Goal: Task Accomplishment & Management: Manage account settings

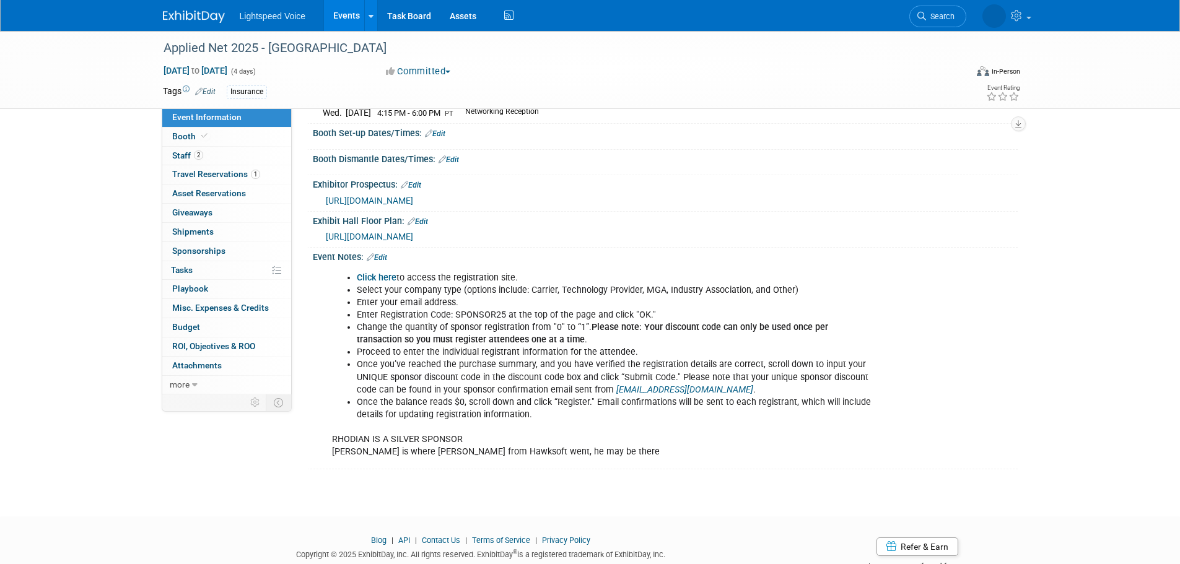
click at [384, 258] on link "Edit" at bounding box center [377, 257] width 20 height 9
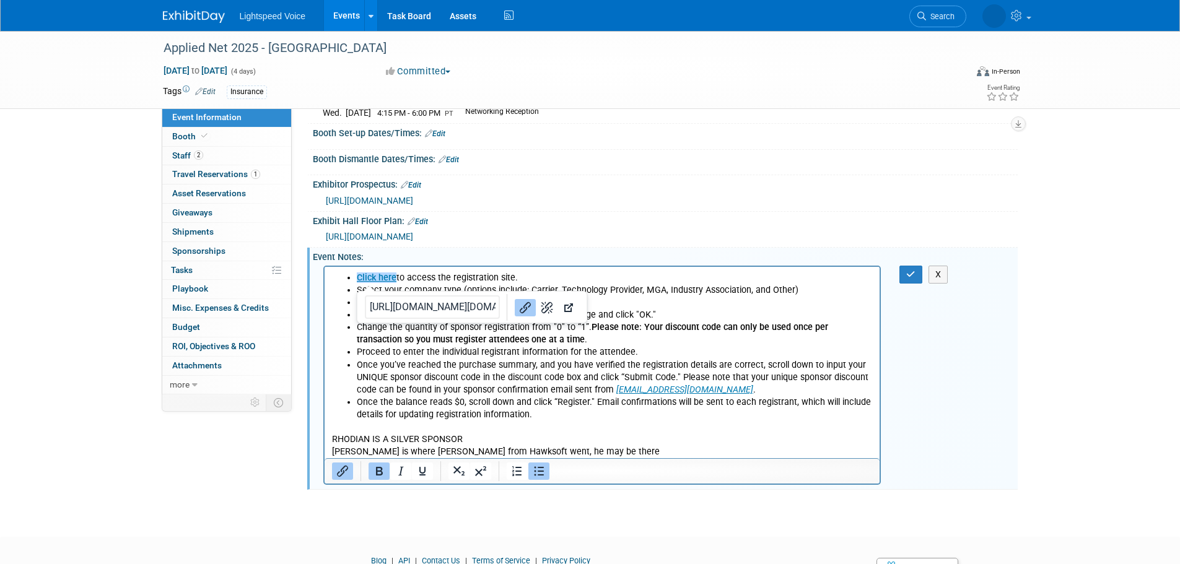
click at [493, 280] on li "﻿Click here to access the registration site." at bounding box center [614, 277] width 517 height 12
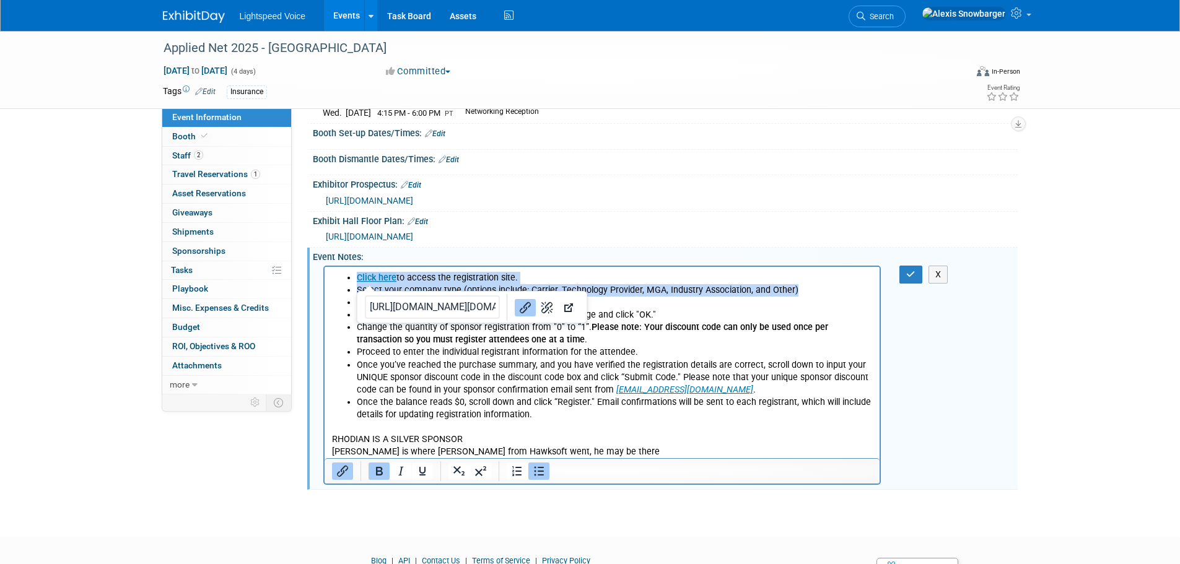
drag, startPoint x: 342, startPoint y: 279, endPoint x: 811, endPoint y: 294, distance: 469.8
click at [811, 294] on ul "﻿Click here to access the registration site. Select your company type (options …" at bounding box center [601, 345] width 541 height 149
click at [809, 294] on li "Select your company type (options include: Carrier, Technology Provider, MGA, I…" at bounding box center [614, 290] width 517 height 12
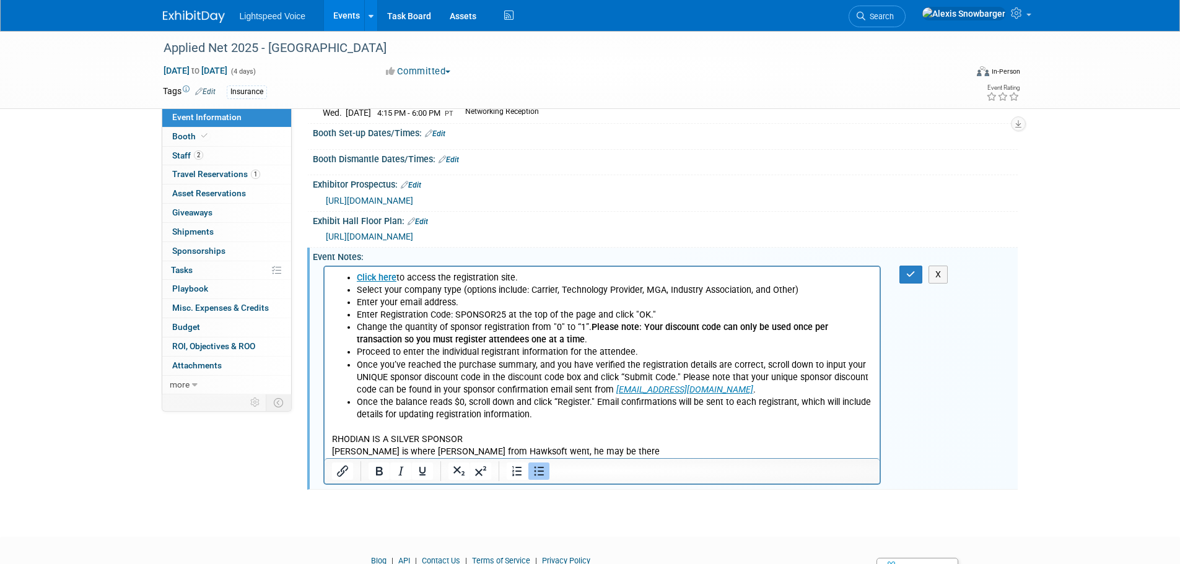
click at [420, 361] on li "Once you’ve reached the purchase summary, and you have verified the registratio…" at bounding box center [614, 377] width 517 height 37
drag, startPoint x: 538, startPoint y: 416, endPoint x: 351, endPoint y: 278, distance: 232.5
click at [351, 278] on ul "Click here to access the registration site. Select your company type (options i…" at bounding box center [601, 345] width 541 height 149
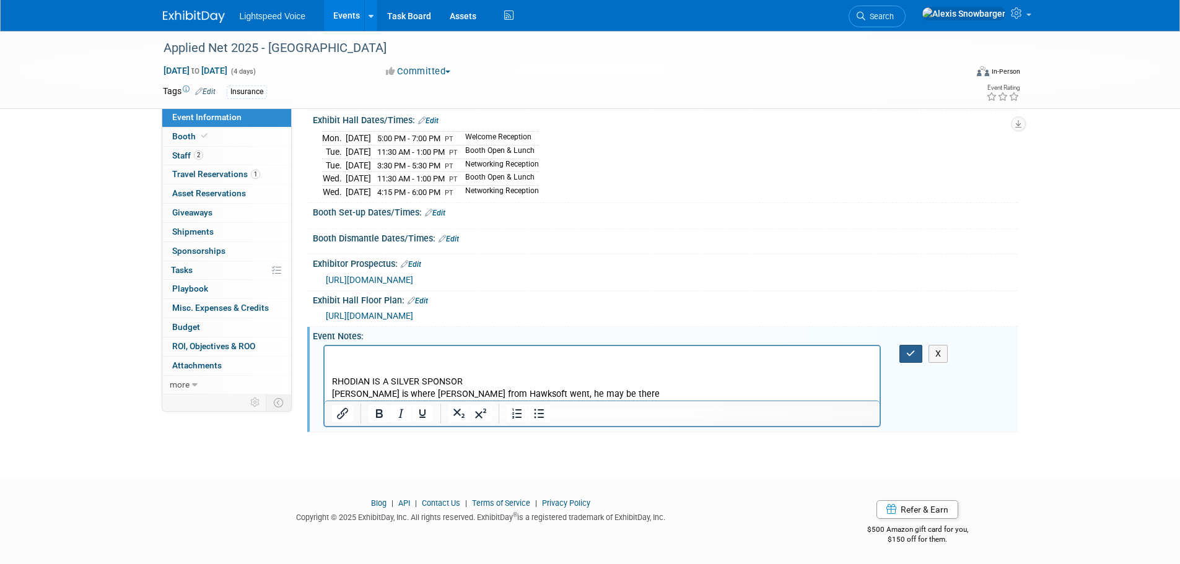
click at [908, 354] on icon "button" at bounding box center [910, 353] width 9 height 9
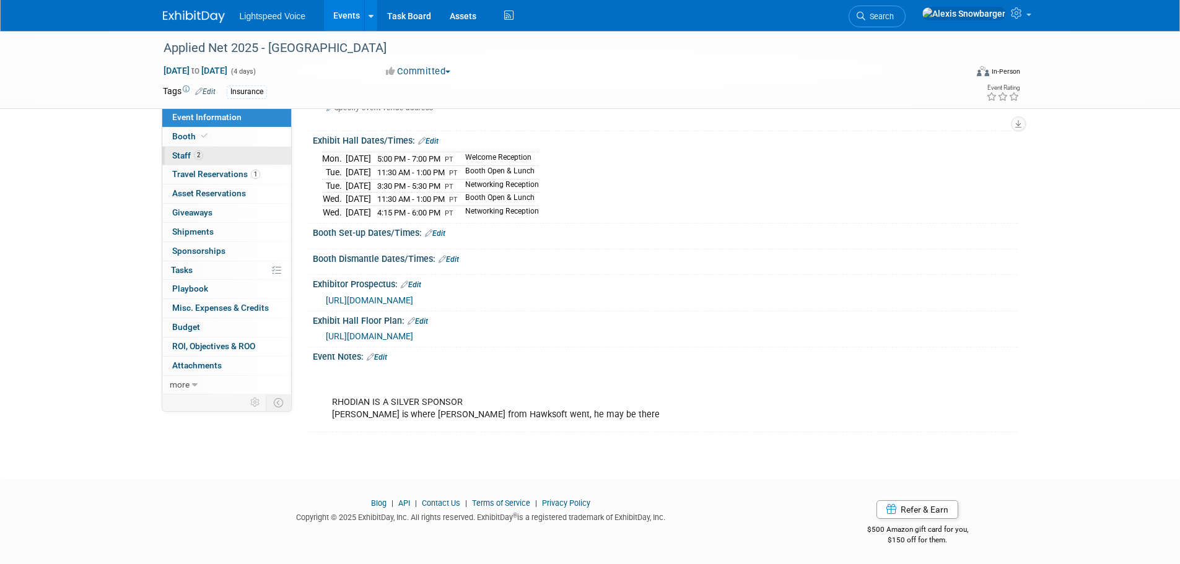
click at [213, 157] on link "2 Staff 2" at bounding box center [226, 156] width 129 height 19
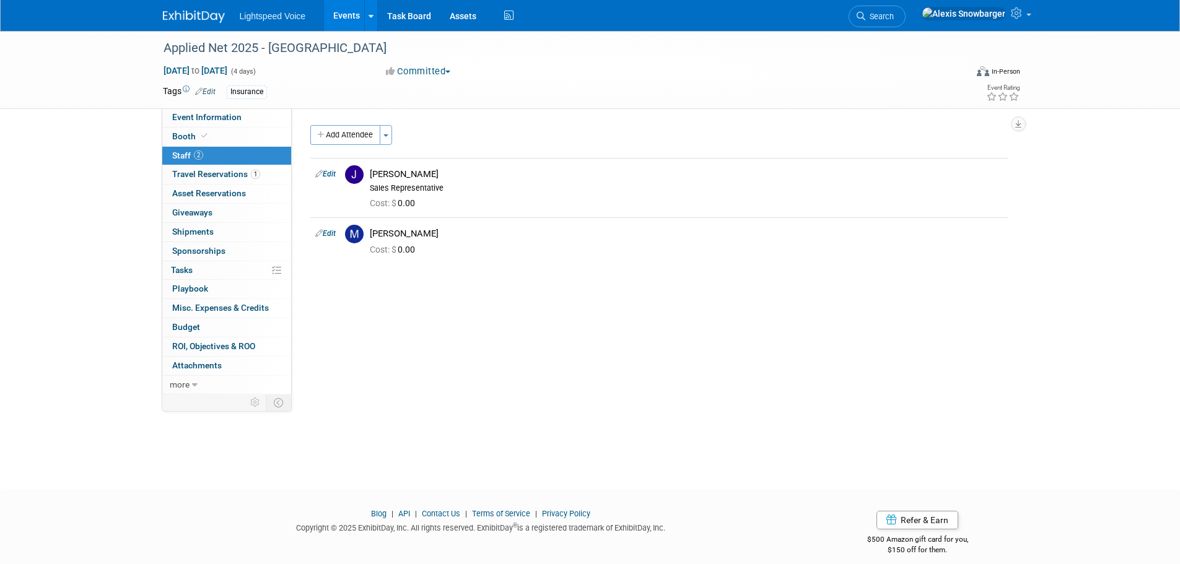
click at [344, 11] on link "Events" at bounding box center [346, 15] width 45 height 31
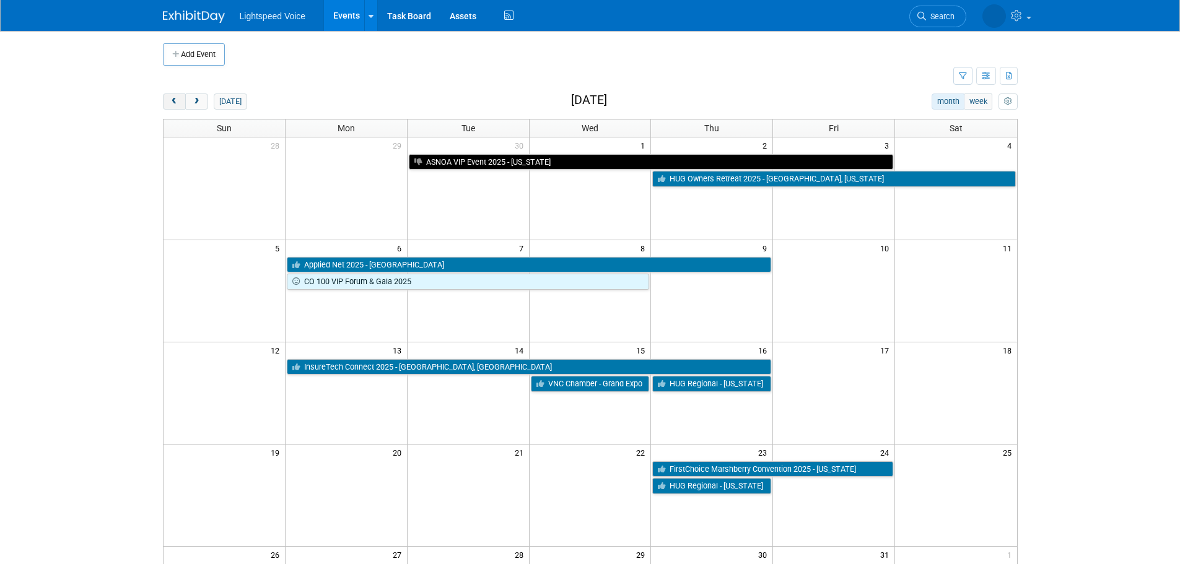
click at [177, 104] on span "prev" at bounding box center [174, 102] width 9 height 8
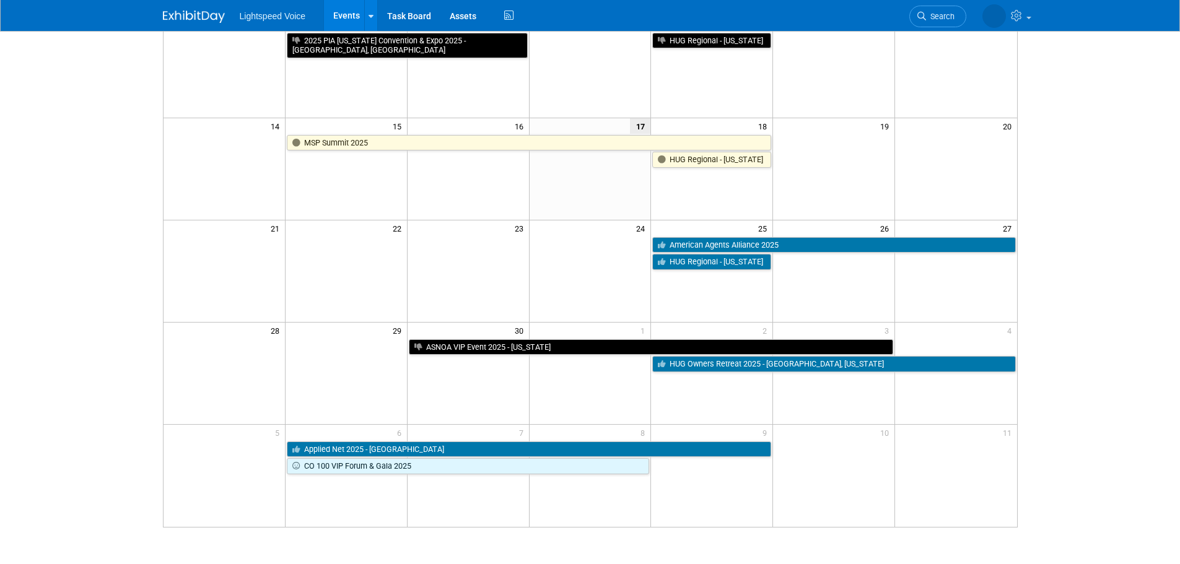
scroll to position [310, 0]
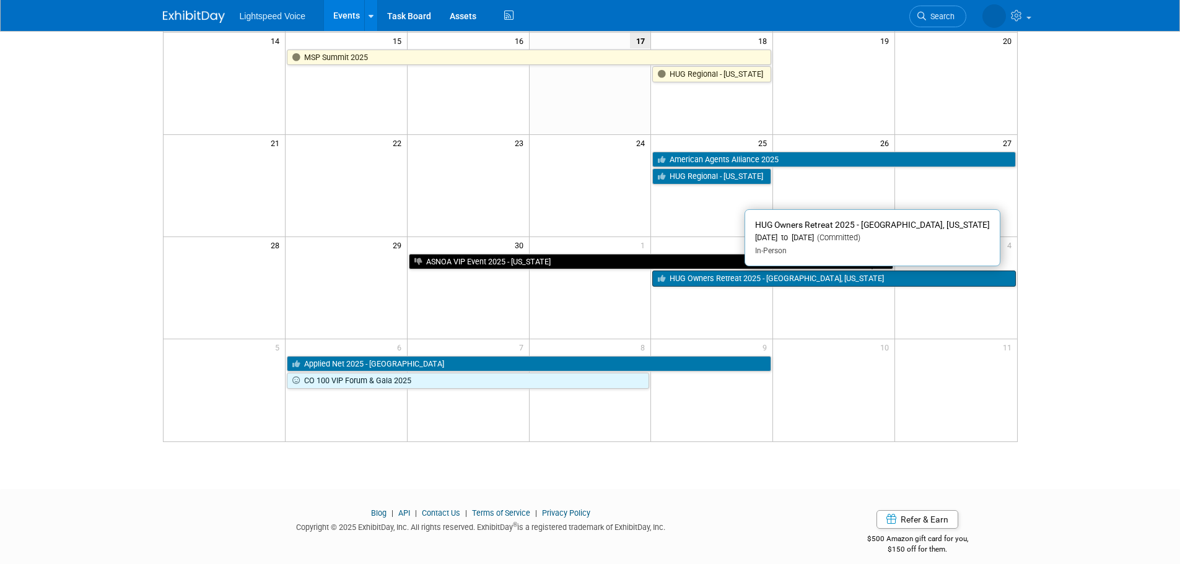
click at [706, 279] on link "HUG Owners Retreat 2025 - [GEOGRAPHIC_DATA], [US_STATE]" at bounding box center [833, 279] width 363 height 16
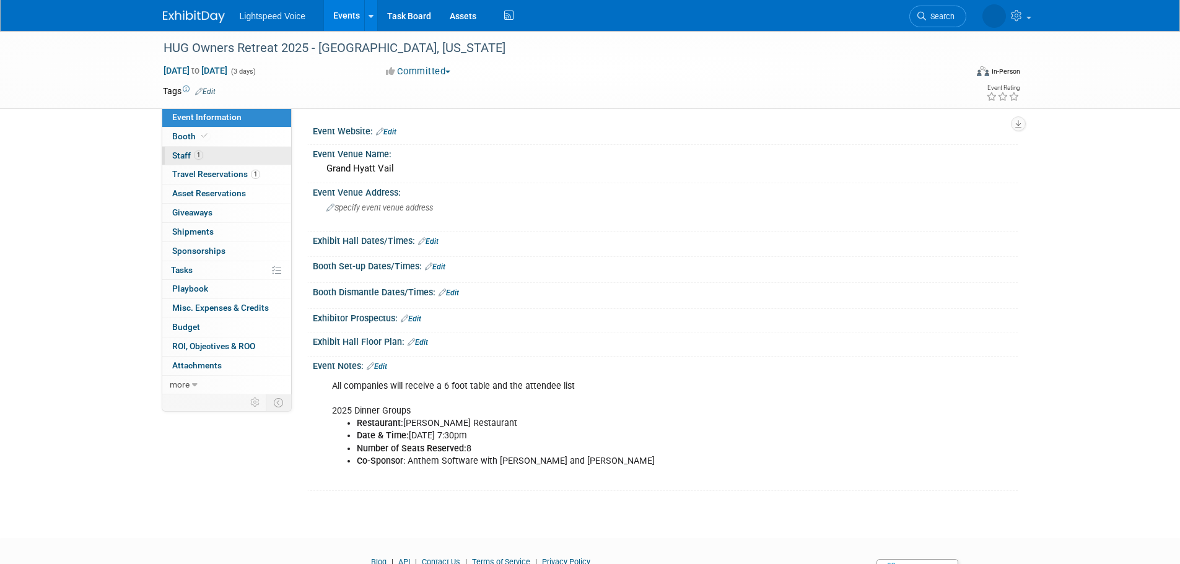
click at [222, 157] on link "1 Staff 1" at bounding box center [226, 156] width 129 height 19
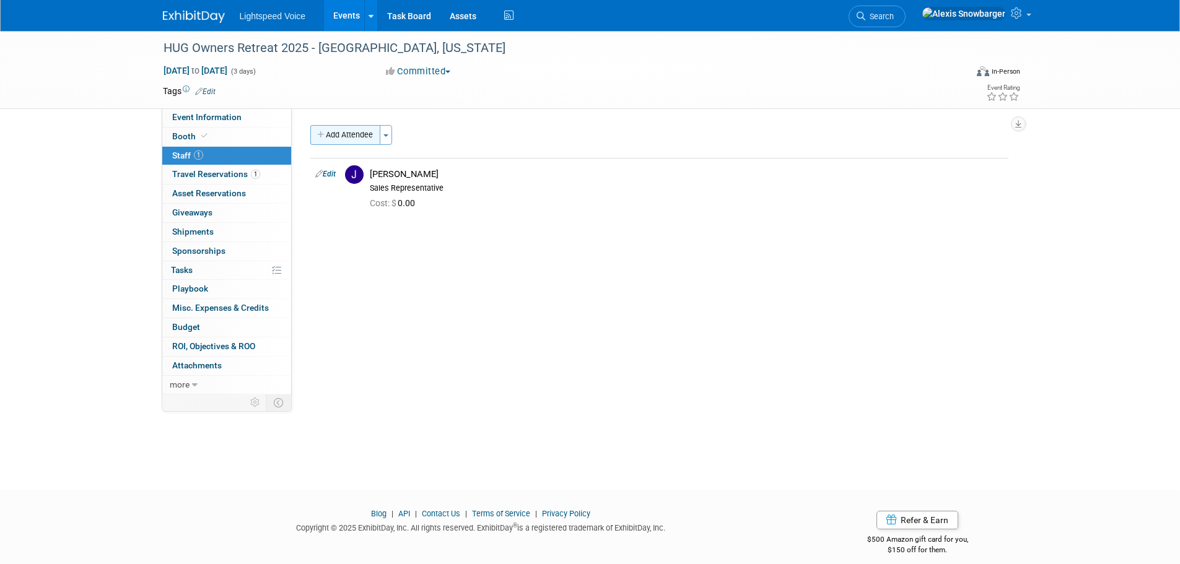
click at [356, 132] on button "Add Attendee" at bounding box center [345, 135] width 70 height 20
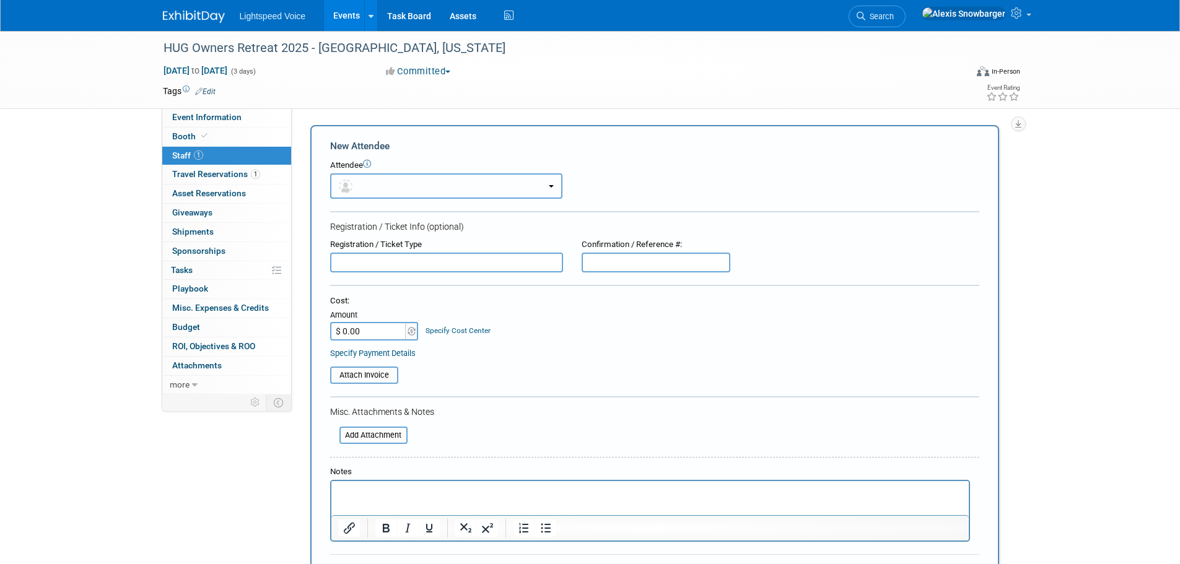
click at [369, 181] on button "button" at bounding box center [446, 185] width 232 height 25
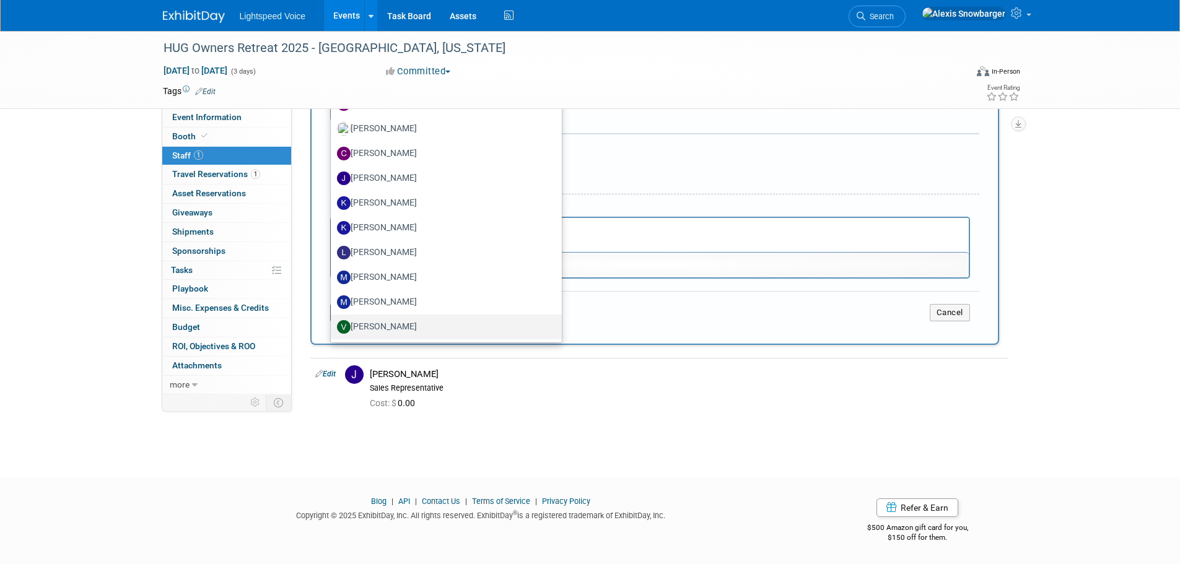
click at [375, 323] on label "[PERSON_NAME]" at bounding box center [443, 327] width 212 height 20
click at [333, 323] on input "[PERSON_NAME]" at bounding box center [329, 325] width 8 height 8
select select "14a2bfc1-ba85-44e0-80ce-90cade60a717"
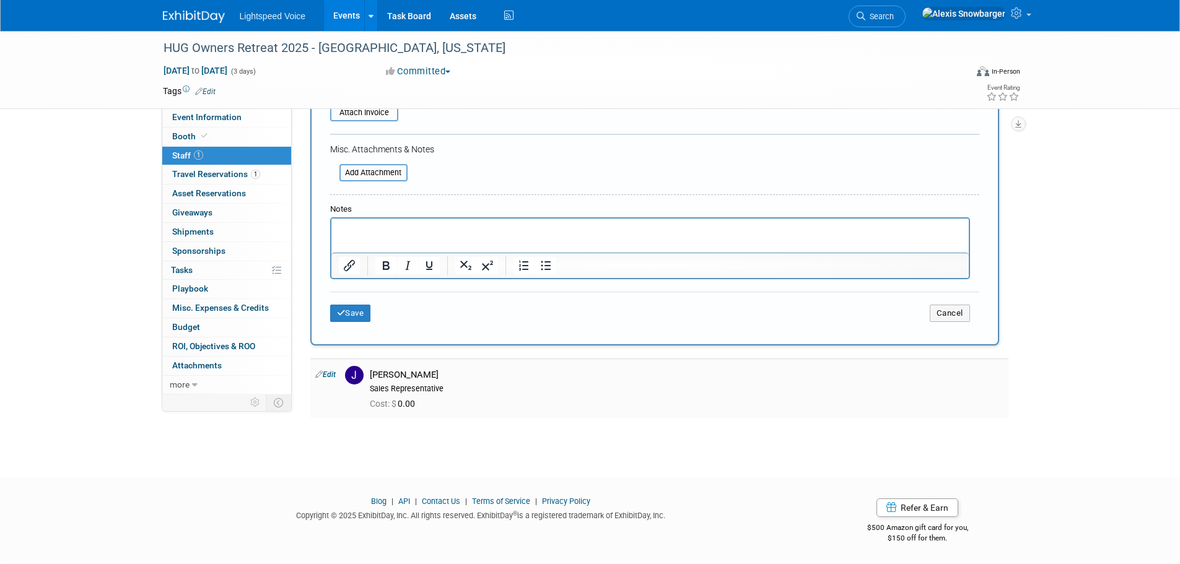
scroll to position [304, 0]
click at [357, 317] on button "Save" at bounding box center [350, 312] width 41 height 17
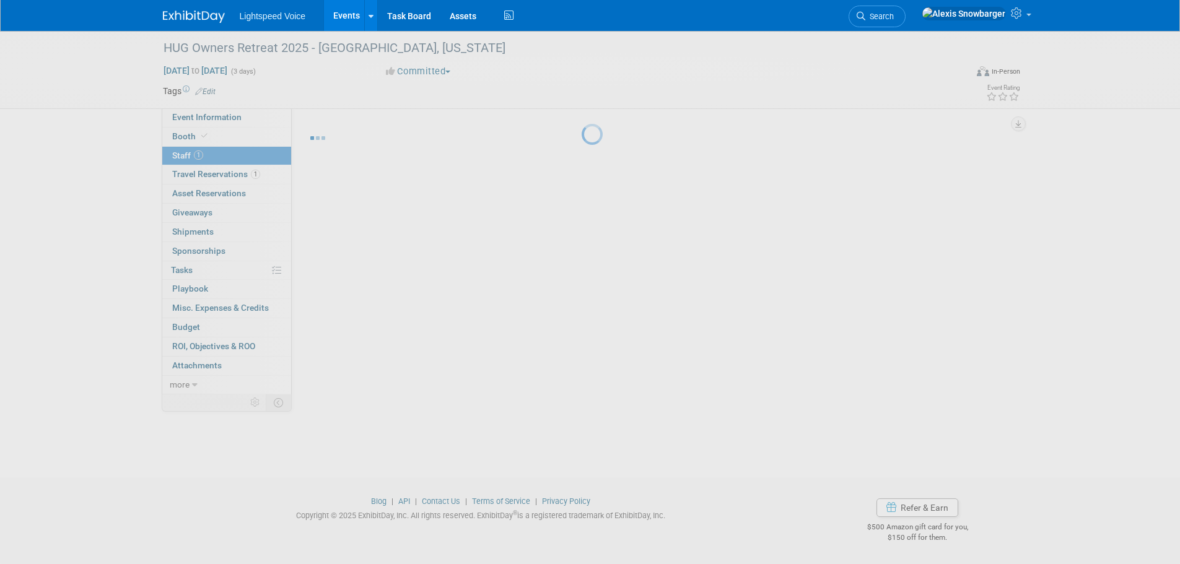
scroll to position [12, 0]
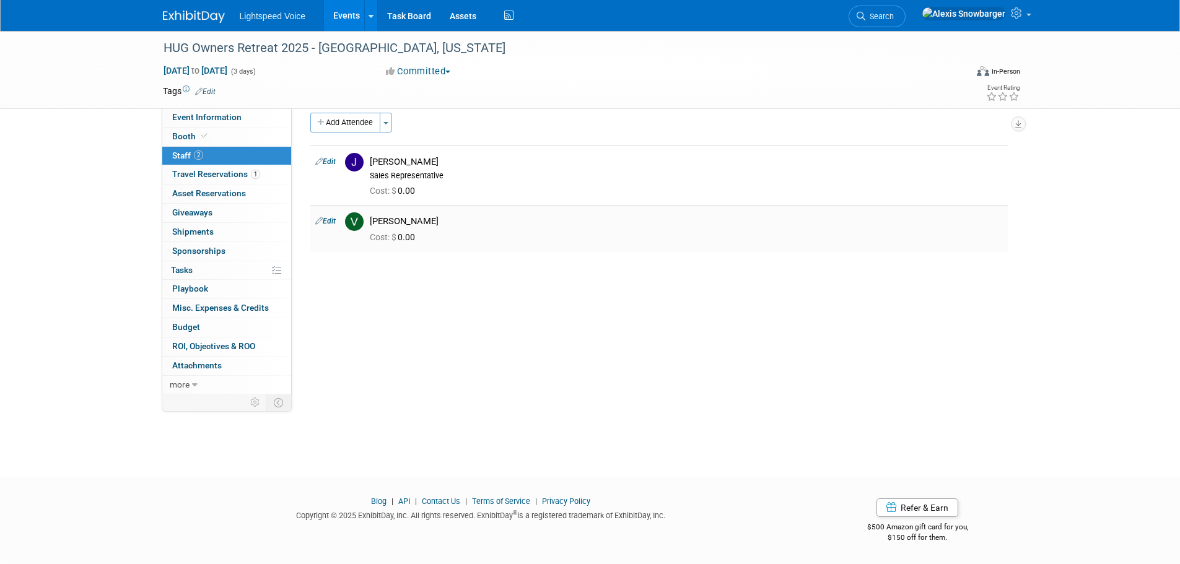
click at [326, 219] on link "Edit" at bounding box center [325, 221] width 20 height 9
select select "14a2bfc1-ba85-44e0-80ce-90cade60a717"
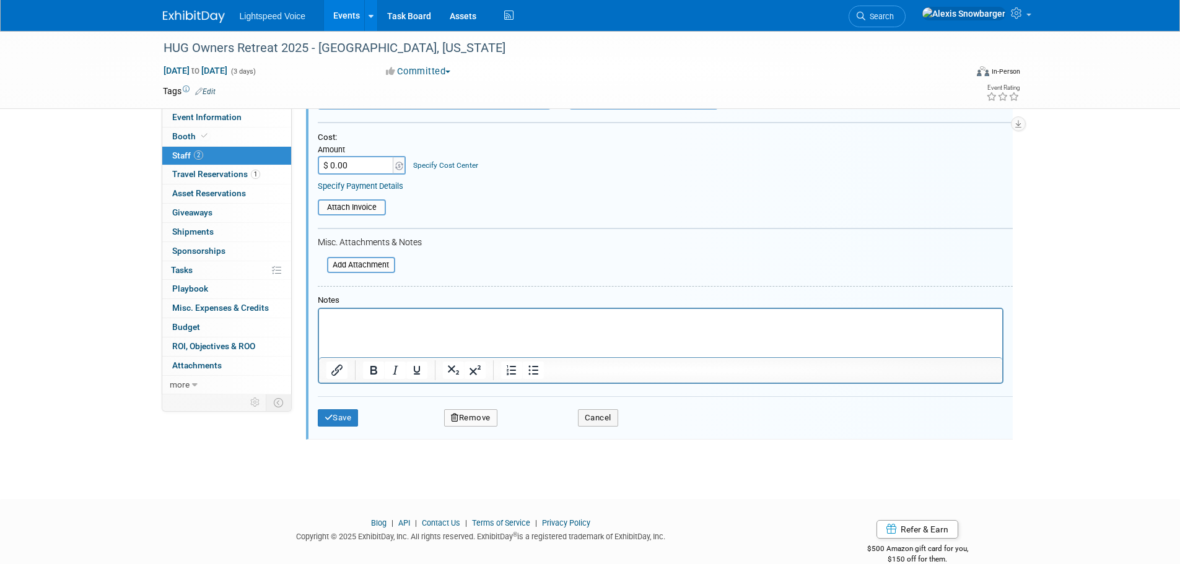
scroll to position [286, 0]
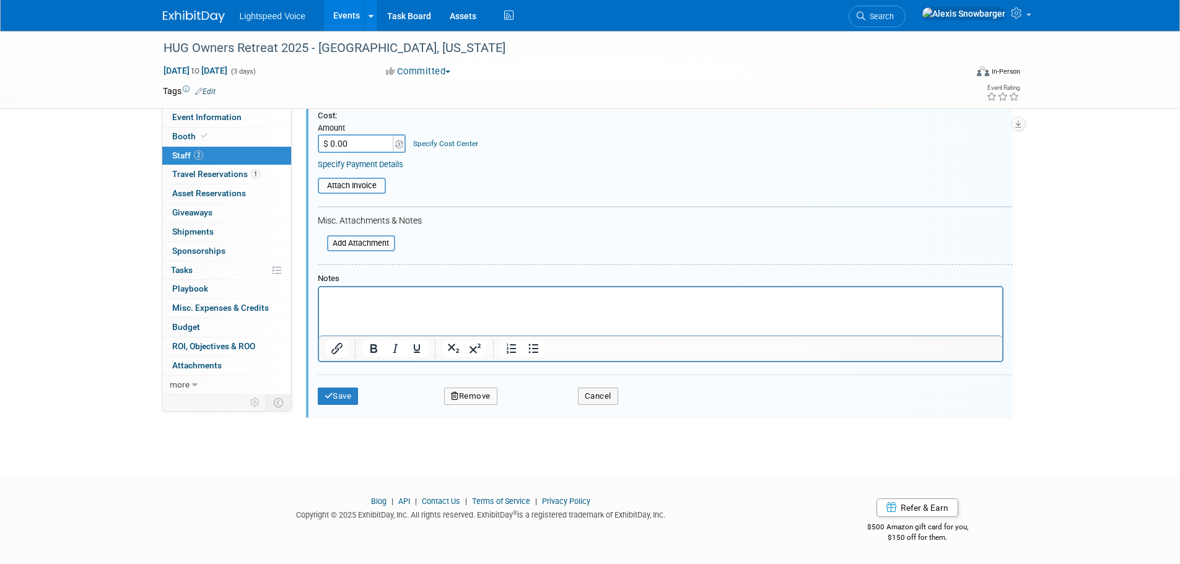
click at [472, 394] on button "Remove" at bounding box center [470, 396] width 53 height 17
click at [530, 420] on div "Yes No" at bounding box center [554, 406] width 98 height 31
click at [530, 411] on link "Yes" at bounding box center [538, 407] width 36 height 20
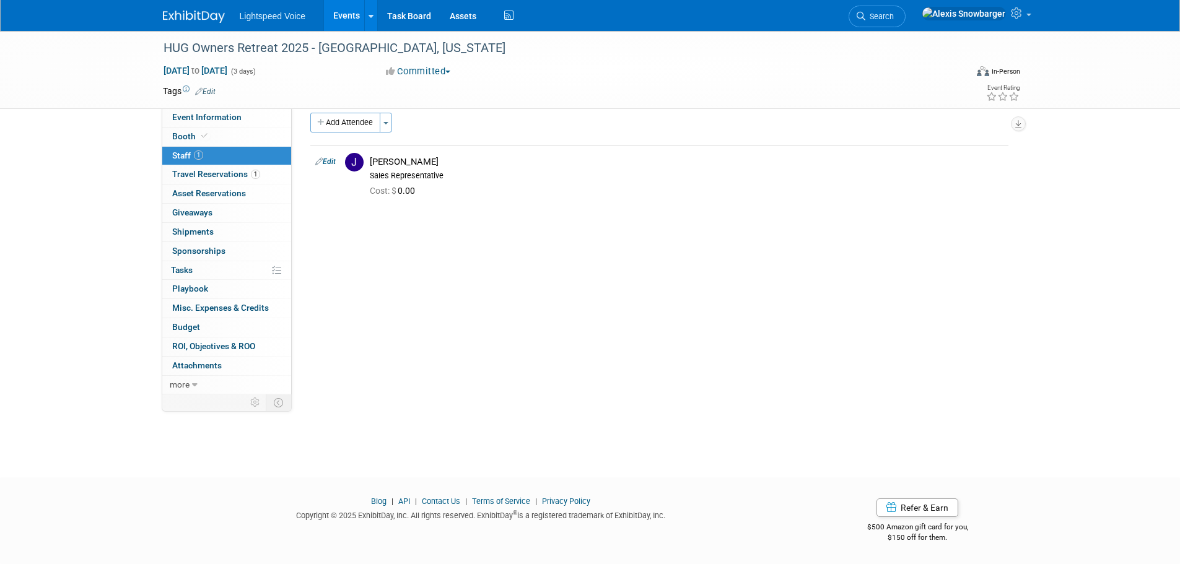
scroll to position [0, 0]
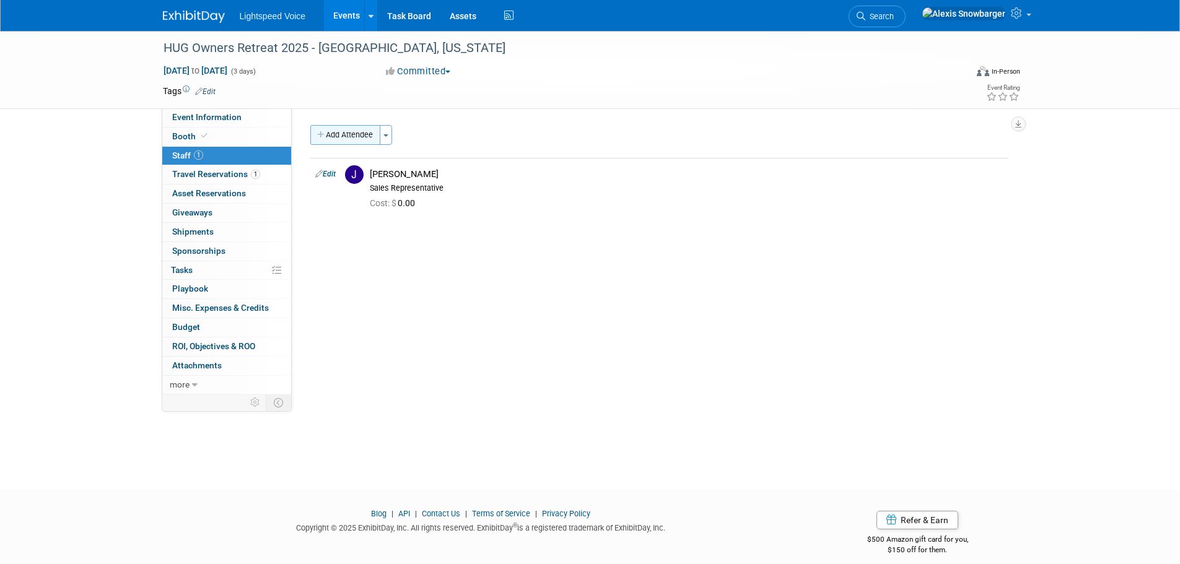
click at [343, 140] on button "Add Attendee" at bounding box center [345, 135] width 70 height 20
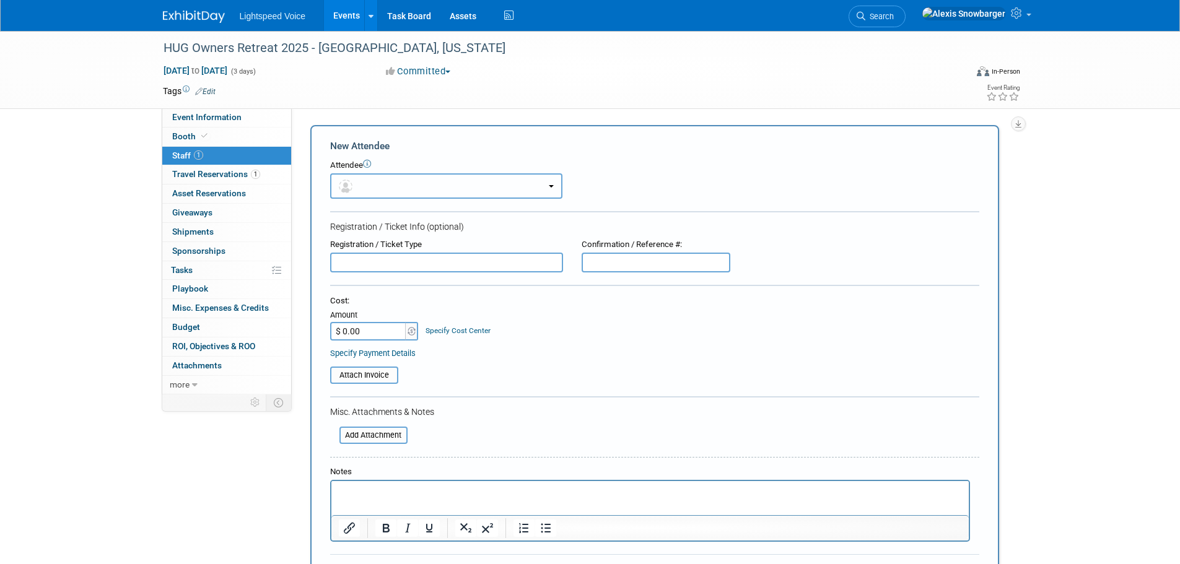
click at [364, 181] on button "button" at bounding box center [446, 185] width 232 height 25
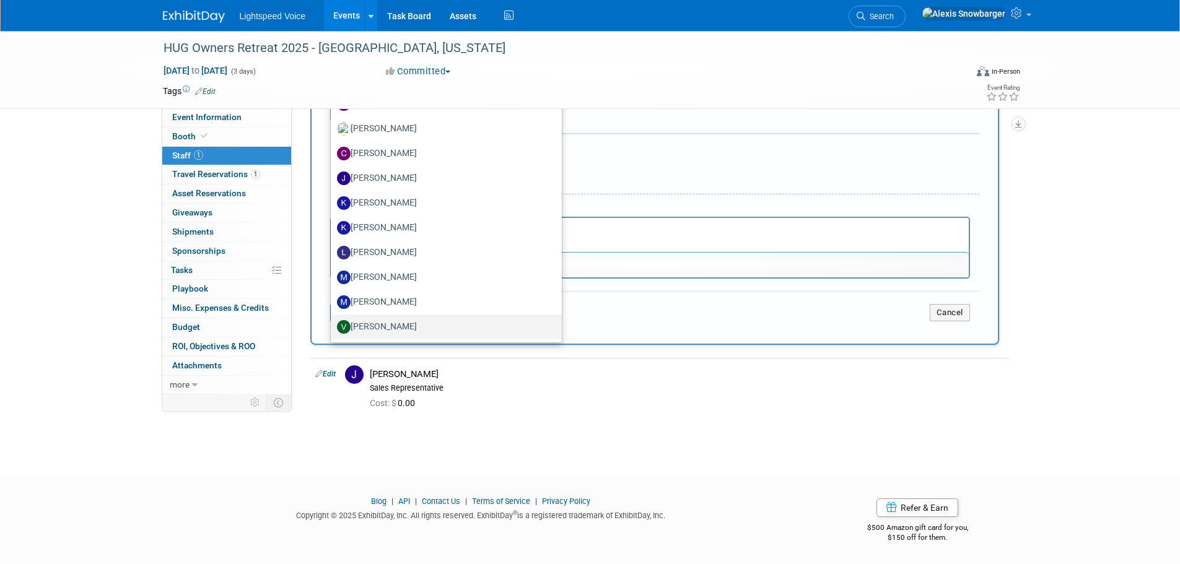
click at [391, 321] on label "[PERSON_NAME]" at bounding box center [443, 327] width 212 height 20
click at [333, 321] on input "[PERSON_NAME]" at bounding box center [329, 325] width 8 height 8
select select "14a2bfc1-ba85-44e0-80ce-90cade60a717"
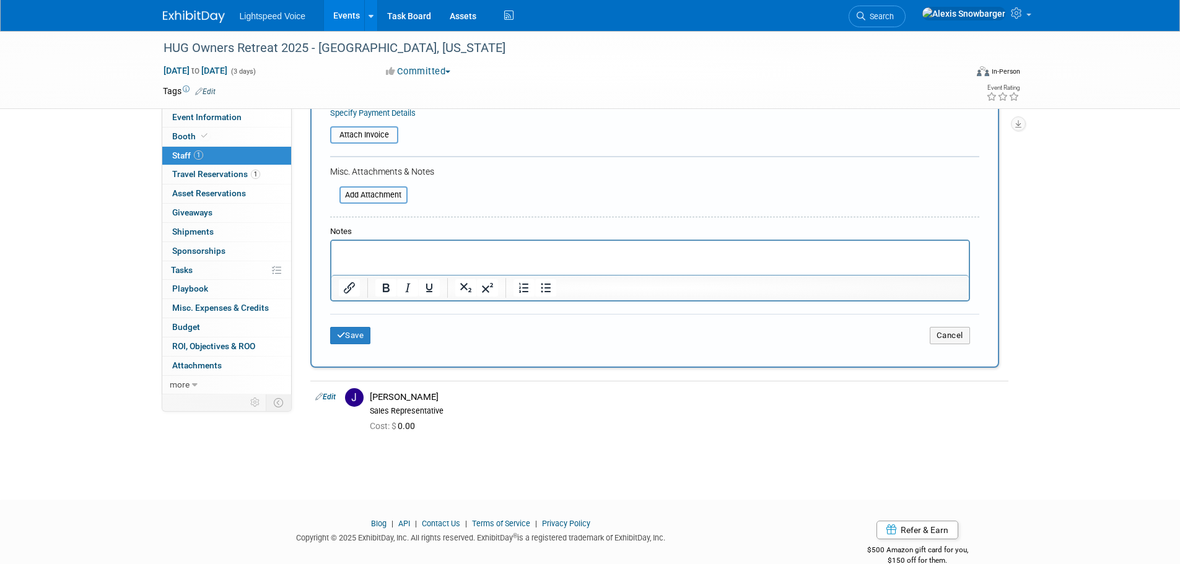
scroll to position [304, 0]
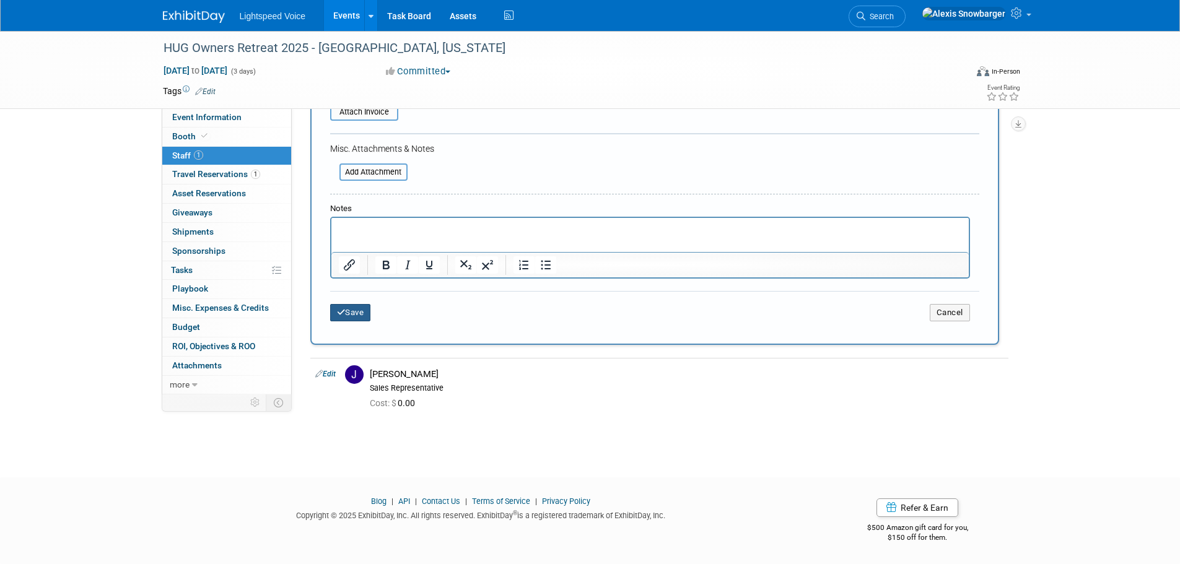
click at [337, 310] on icon "submit" at bounding box center [341, 312] width 9 height 8
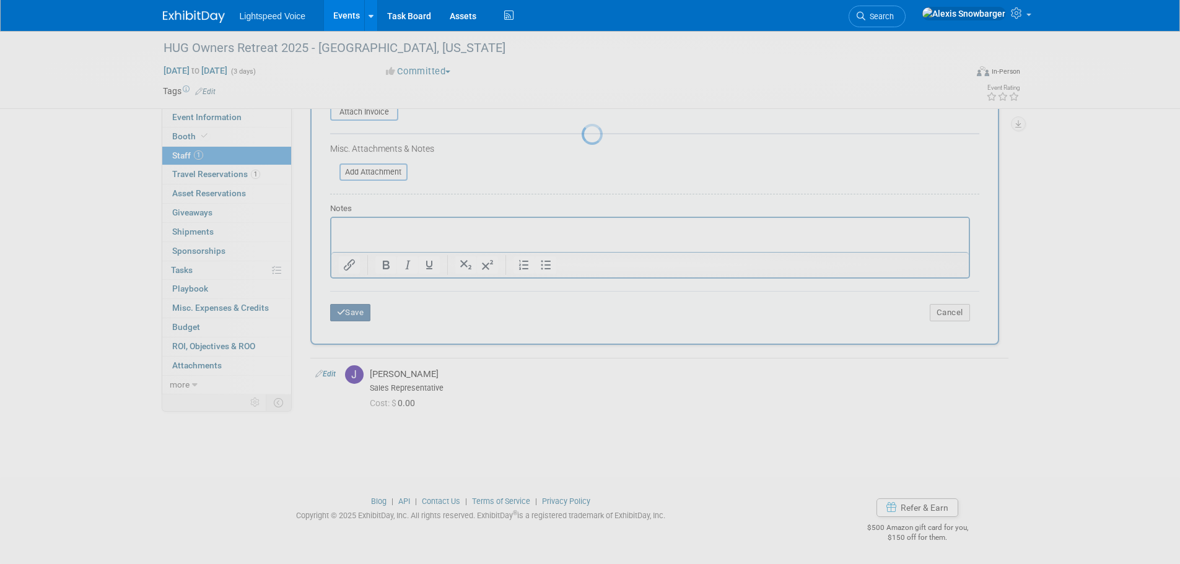
scroll to position [12, 0]
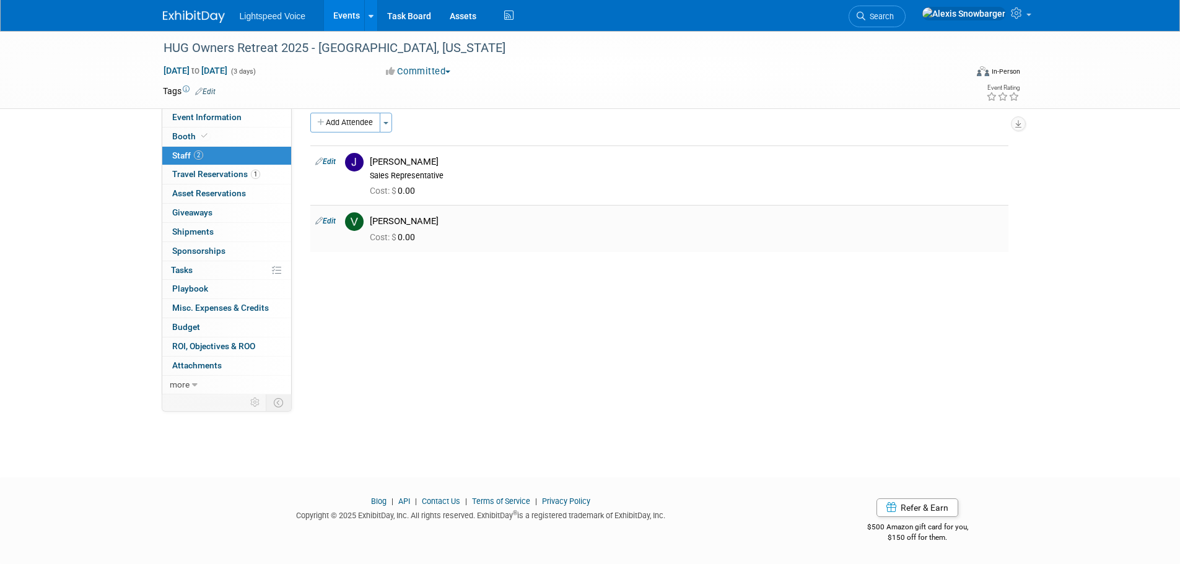
click at [328, 217] on link "Edit" at bounding box center [325, 221] width 20 height 9
select select "14a2bfc1-ba85-44e0-80ce-90cade60a717"
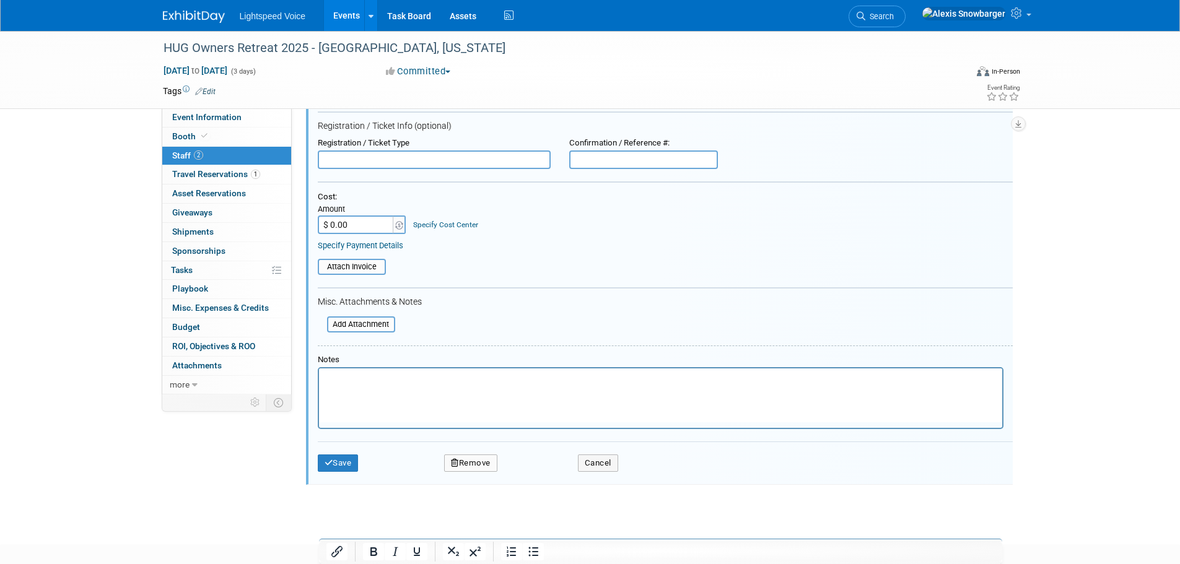
scroll to position [286, 0]
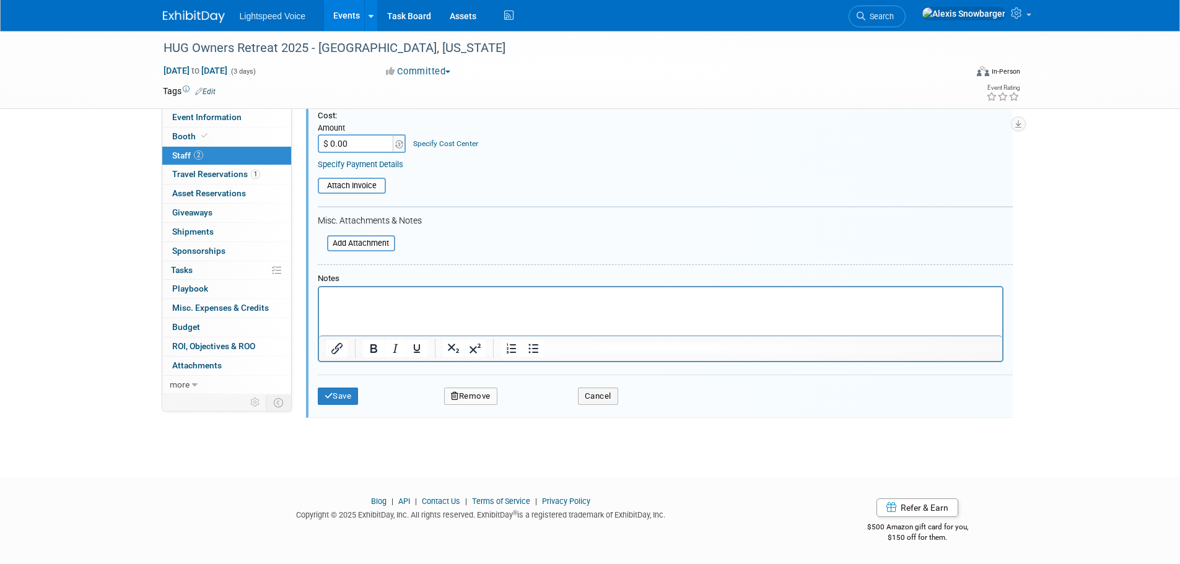
click at [465, 391] on button "Remove" at bounding box center [470, 396] width 53 height 17
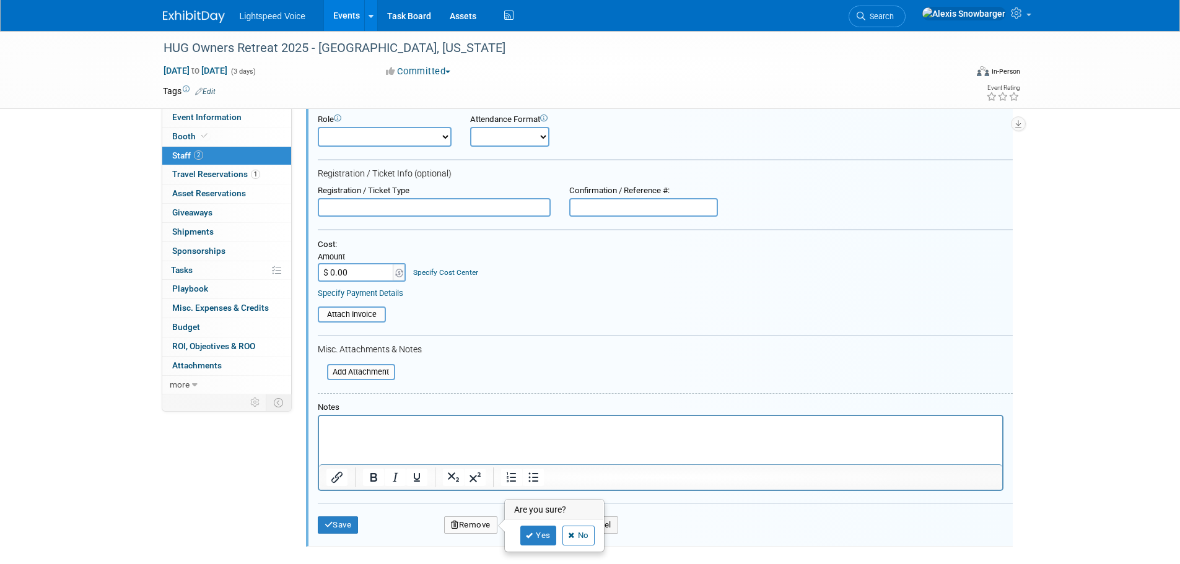
scroll to position [0, 0]
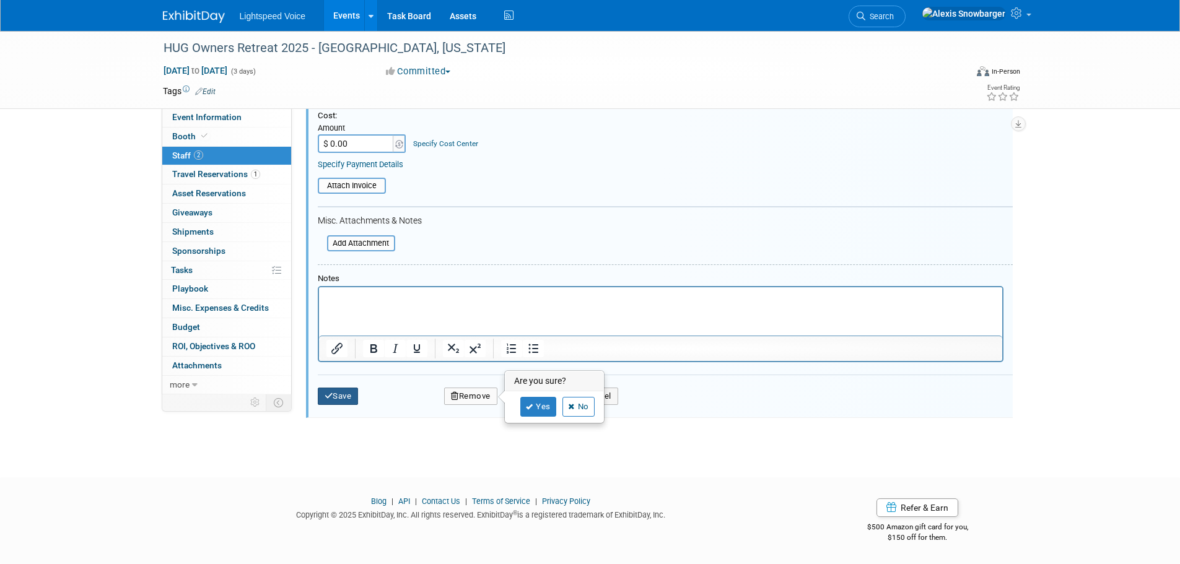
click at [344, 401] on button "Save" at bounding box center [338, 396] width 41 height 17
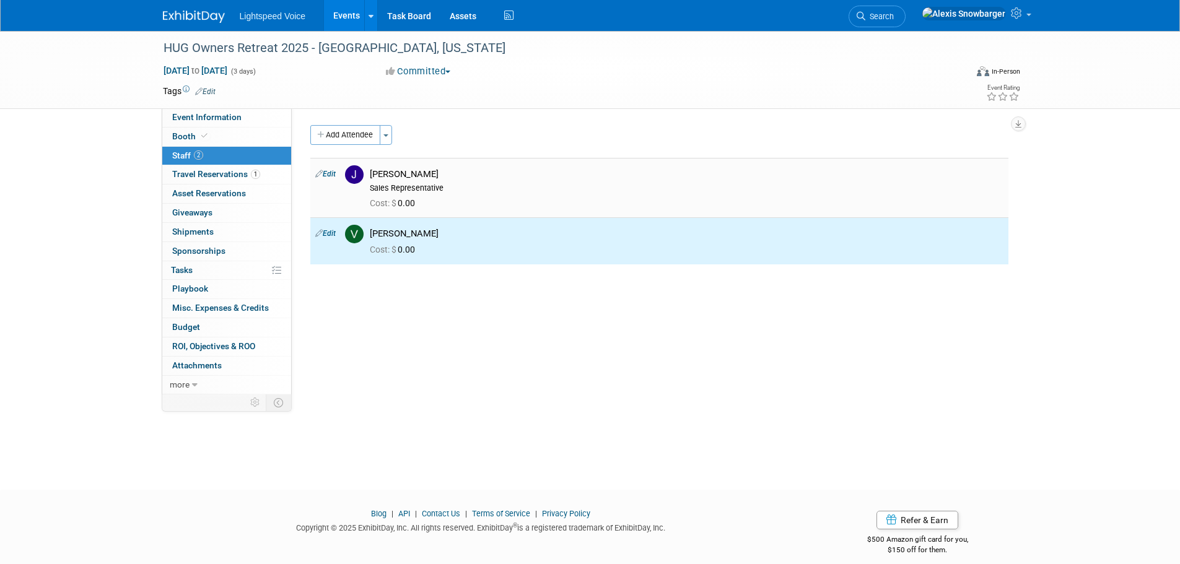
click at [327, 172] on link "Edit" at bounding box center [325, 174] width 20 height 9
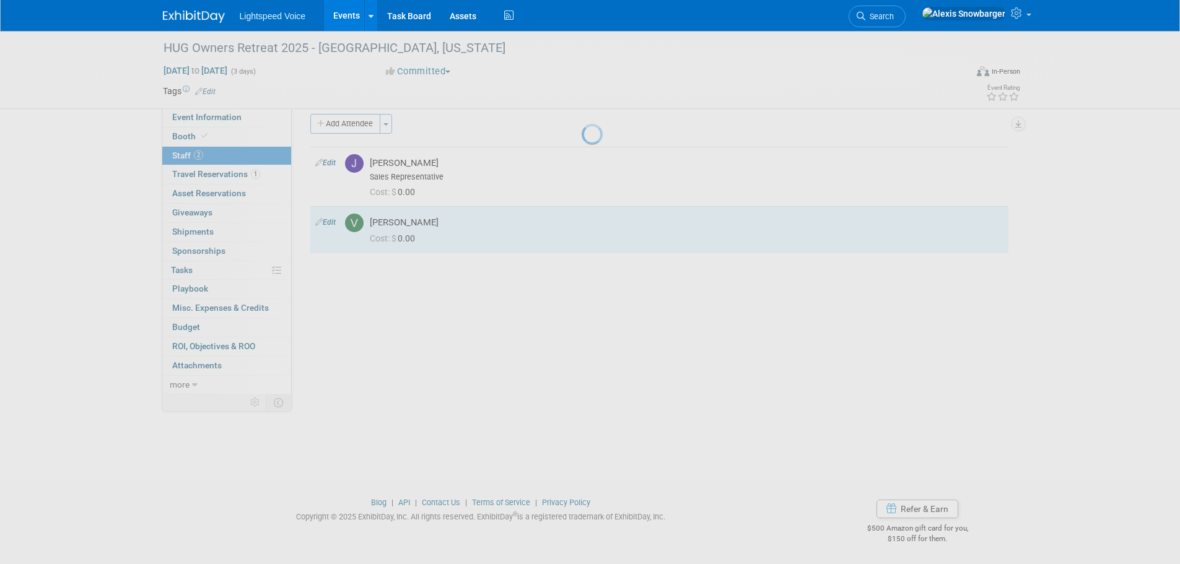
select select "d1ae192c-ad54-461b-bcfa-04527477f9ce"
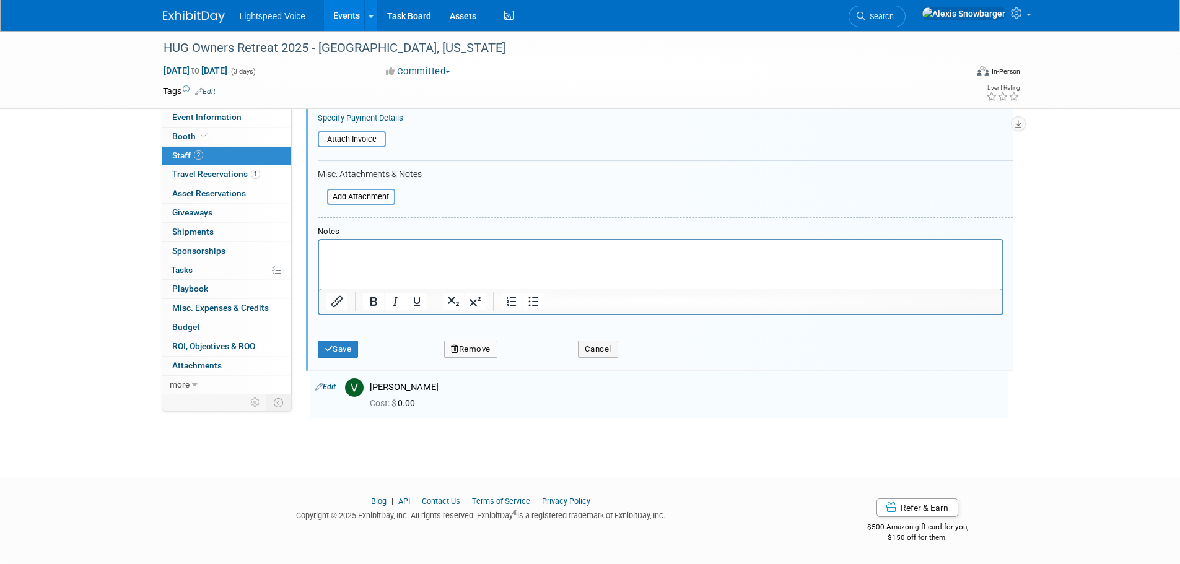
scroll to position [273, 0]
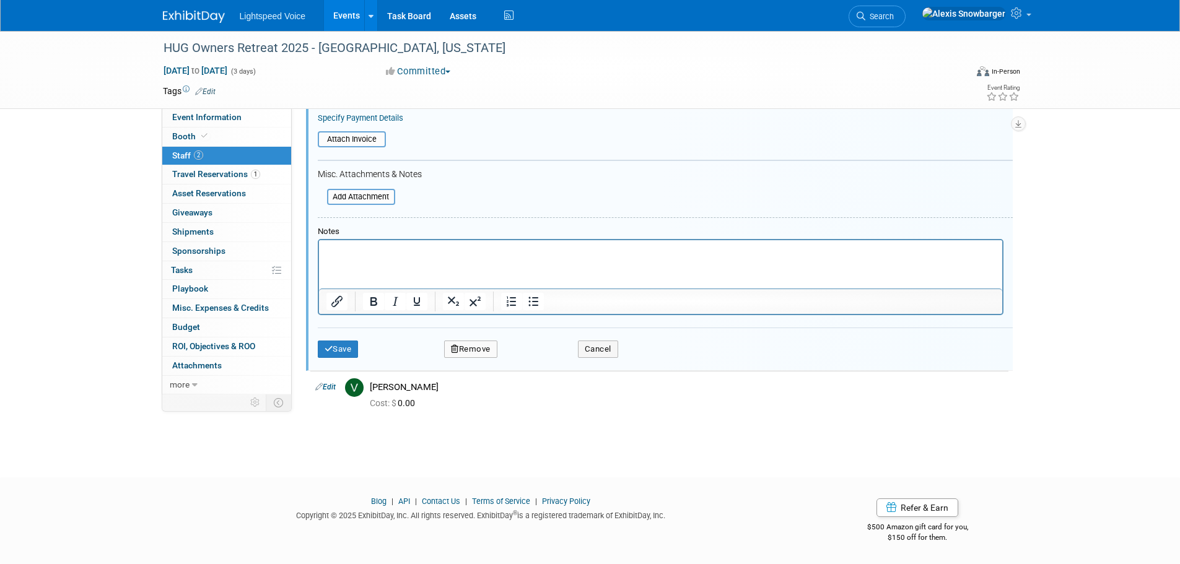
click at [464, 357] on button "Remove" at bounding box center [470, 349] width 53 height 17
click at [528, 362] on icon at bounding box center [529, 360] width 7 height 7
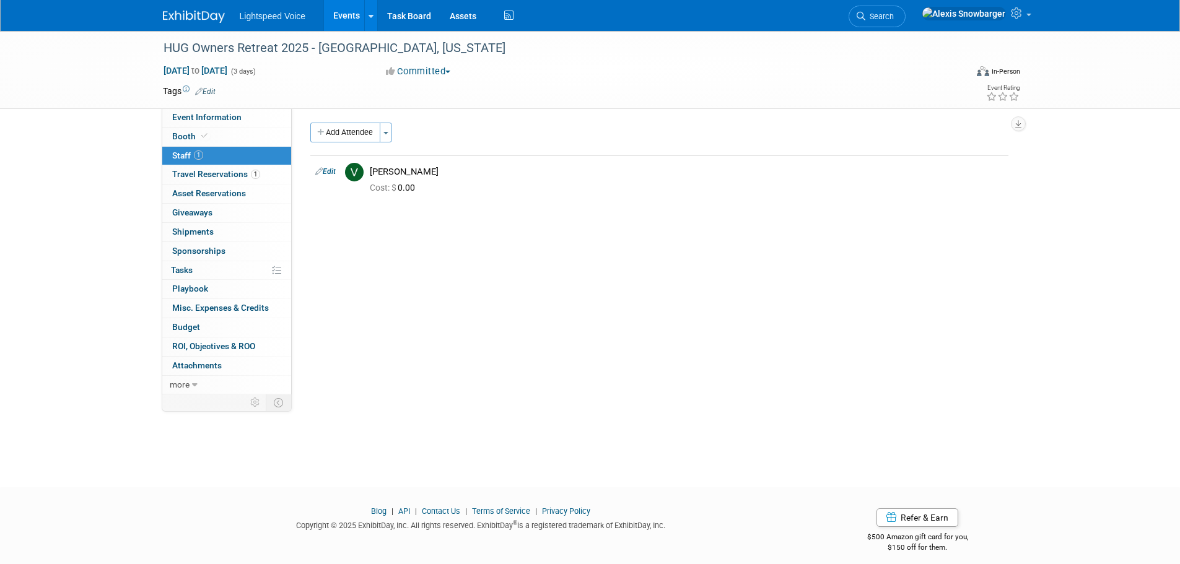
scroll to position [0, 0]
click at [671, 325] on div "Event Website: Edit Event Venue Name: Grand Hyatt Vail Event Venue Address: Spe…" at bounding box center [655, 251] width 726 height 286
